Goal: Task Accomplishment & Management: Complete application form

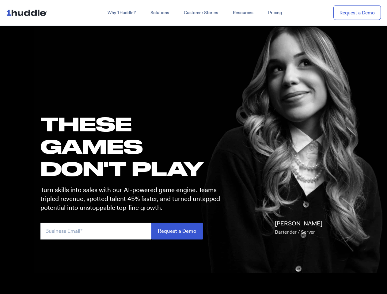
click at [193, 147] on h1 "these GAMES DON'T PLAY" at bounding box center [132, 146] width 185 height 67
click at [121, 13] on link "Why 1Huddle?" at bounding box center [121, 12] width 43 height 11
click at [159, 13] on link "Solutions" at bounding box center [159, 12] width 33 height 11
click at [243, 13] on link "Resources" at bounding box center [242, 12] width 35 height 11
click at [133, 231] on input "email" at bounding box center [95, 231] width 111 height 17
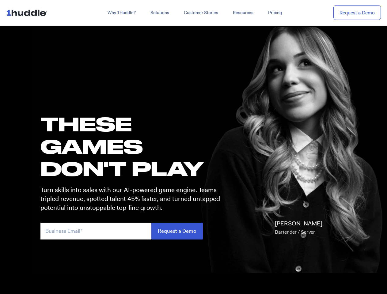
click at [177, 231] on input "Request a Demo" at bounding box center [176, 231] width 51 height 17
